Goal: Find specific page/section: Find specific page/section

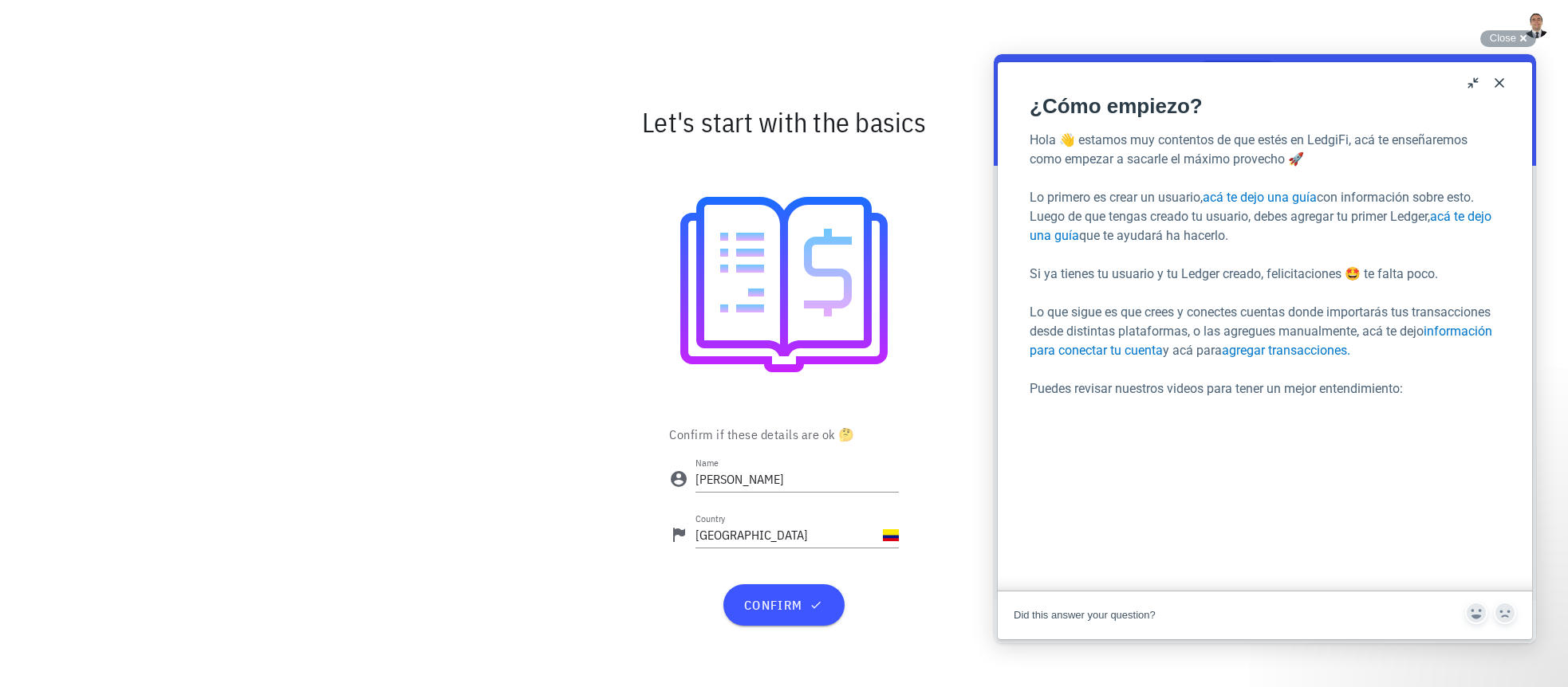
click at [1495, 86] on button "Close" at bounding box center [1499, 83] width 26 height 26
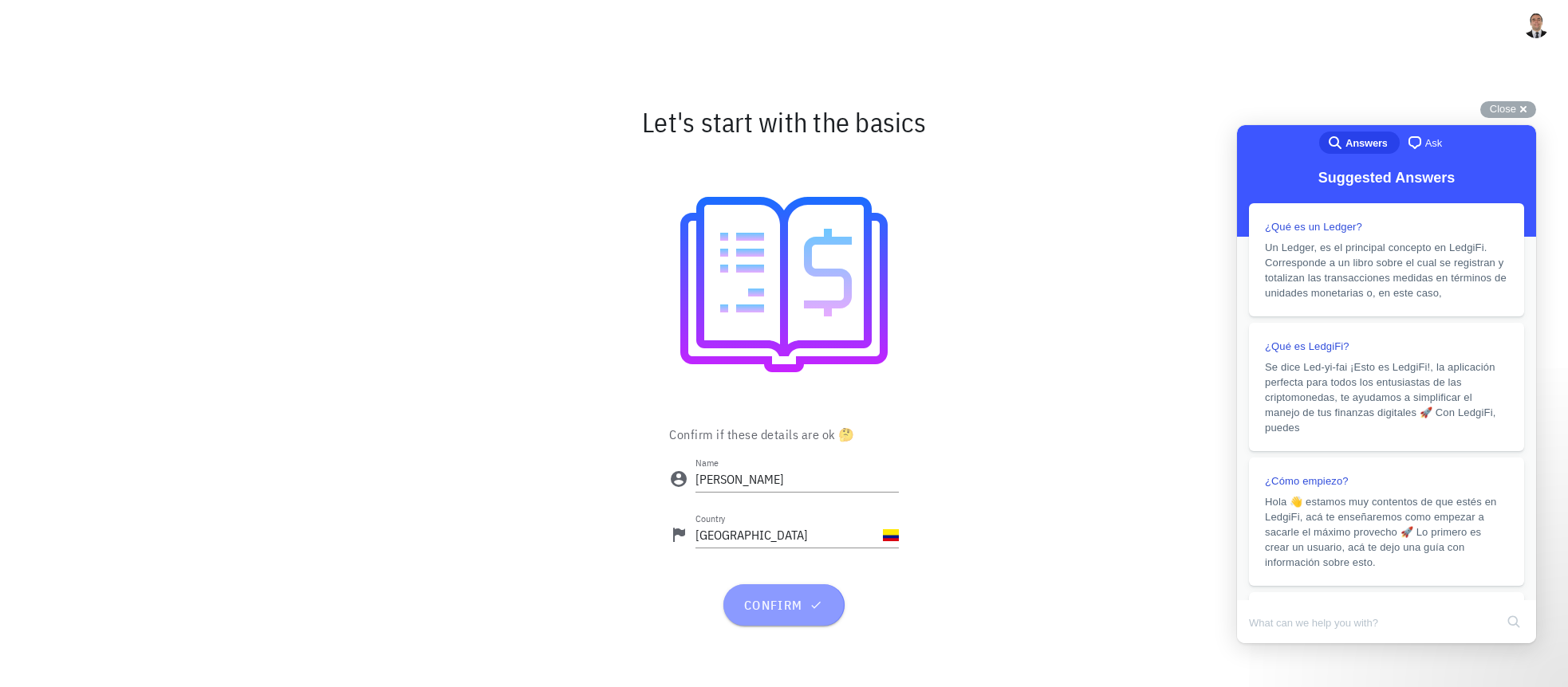
click at [781, 613] on button "confirm" at bounding box center [783, 605] width 121 height 42
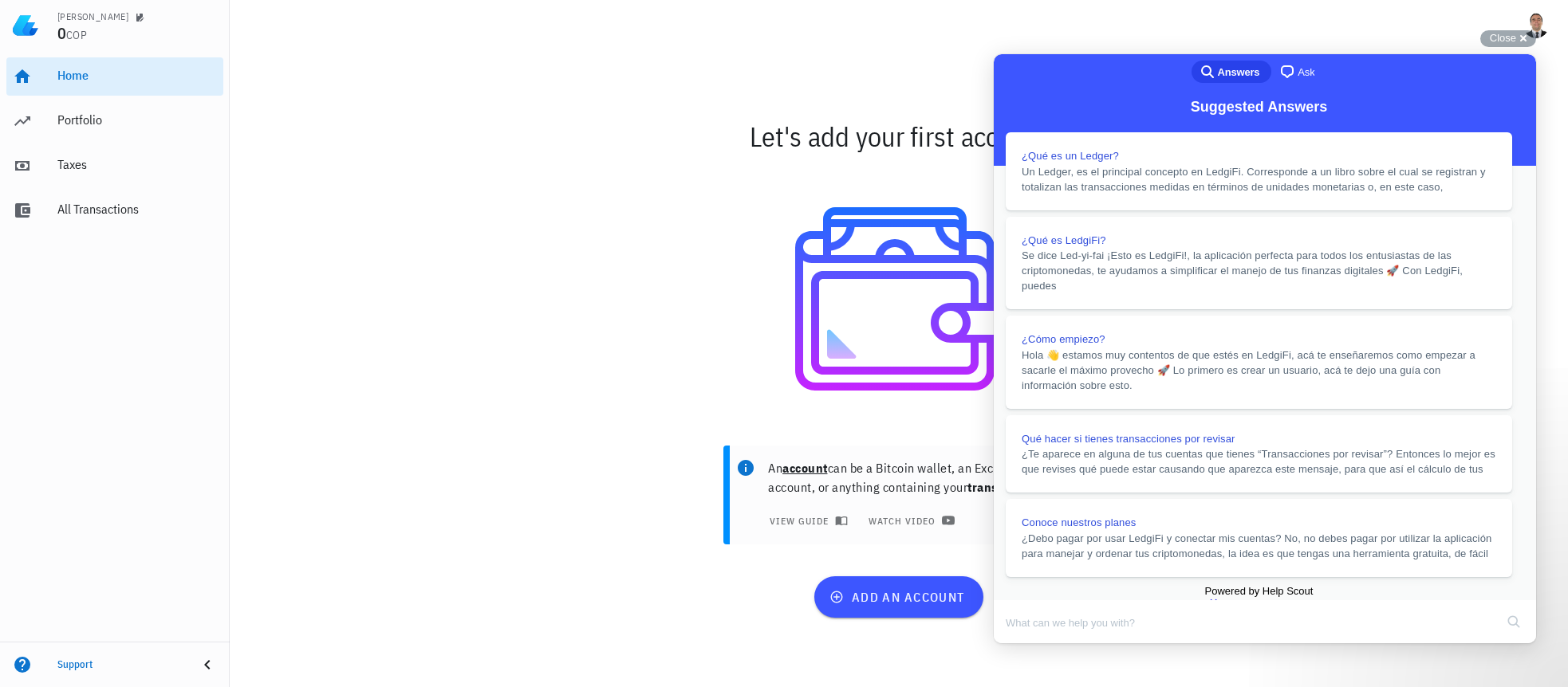
click at [1023, 644] on button "Close" at bounding box center [1008, 655] width 29 height 21
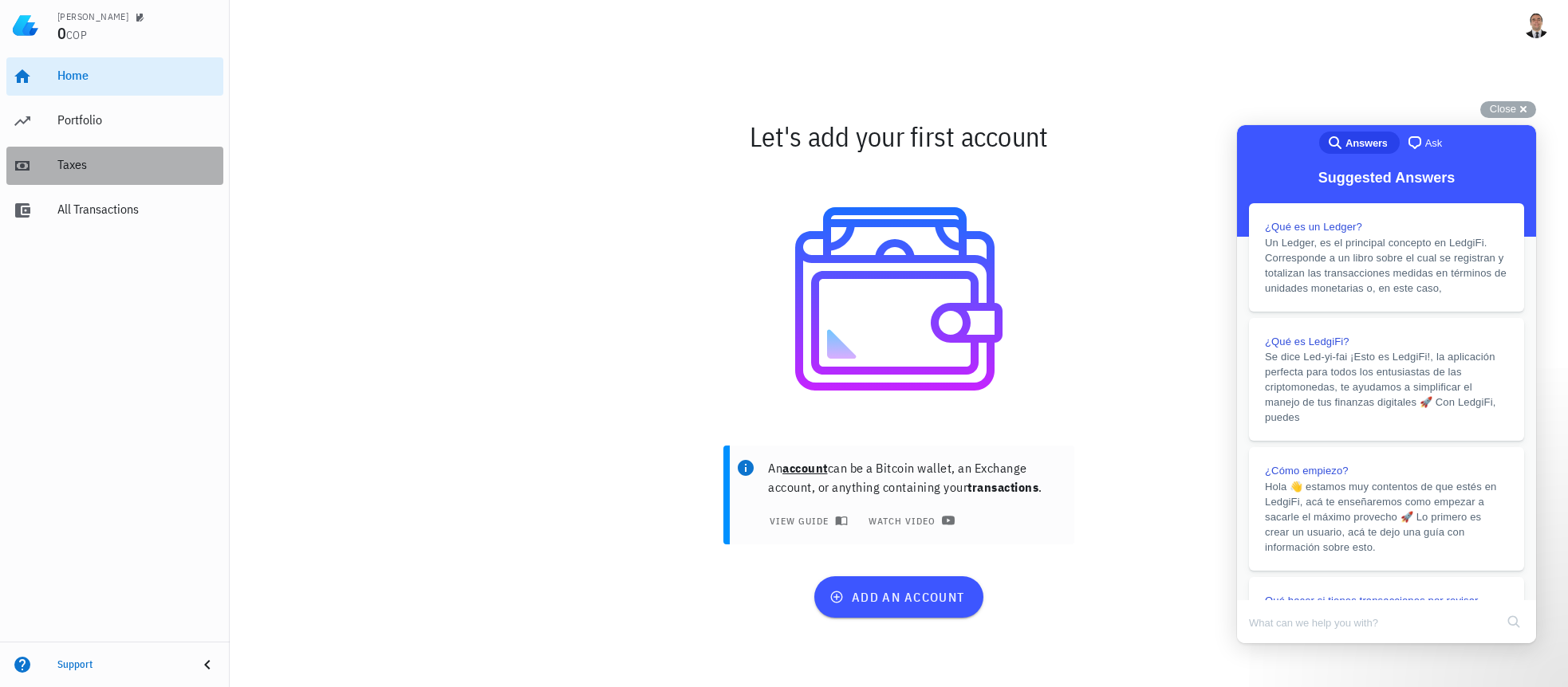
click at [63, 172] on div "Taxes" at bounding box center [137, 164] width 160 height 15
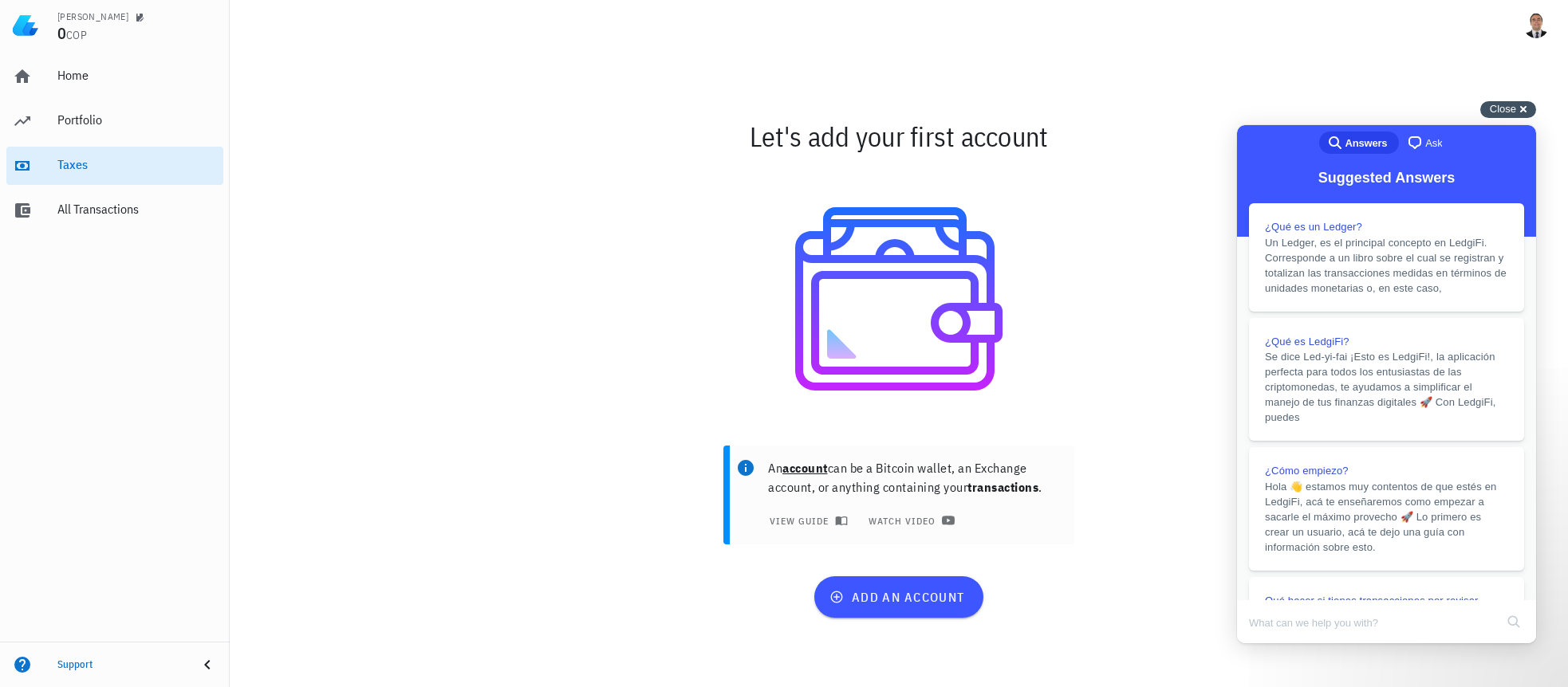
click at [1512, 110] on span "Close" at bounding box center [1503, 108] width 27 height 12
